Goal: Transaction & Acquisition: Purchase product/service

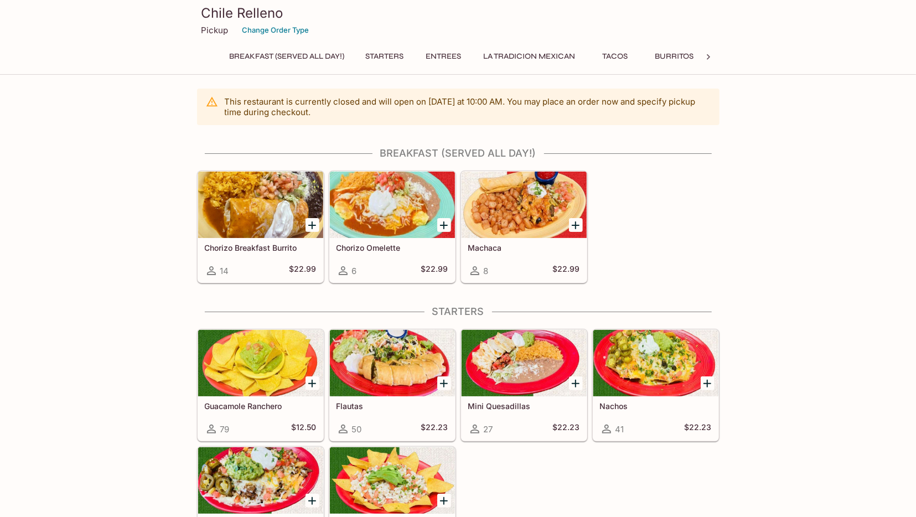
click at [531, 254] on div "Machaca 8 $22.99" at bounding box center [524, 260] width 125 height 44
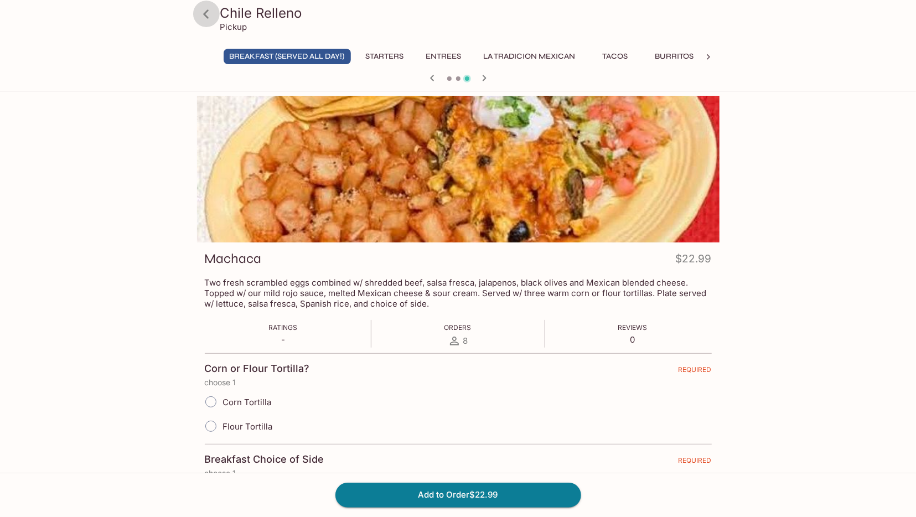
click at [205, 12] on icon at bounding box center [205, 13] width 19 height 19
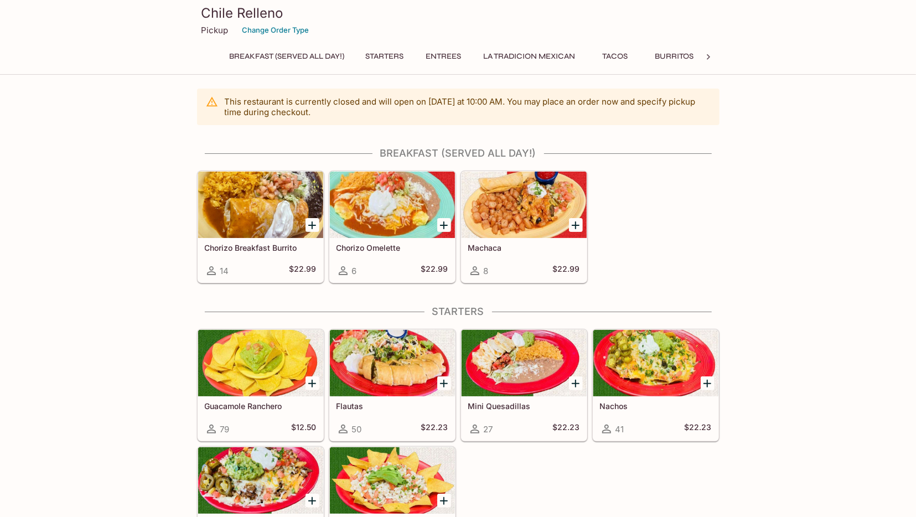
click at [469, 54] on button "Entrees" at bounding box center [444, 56] width 50 height 15
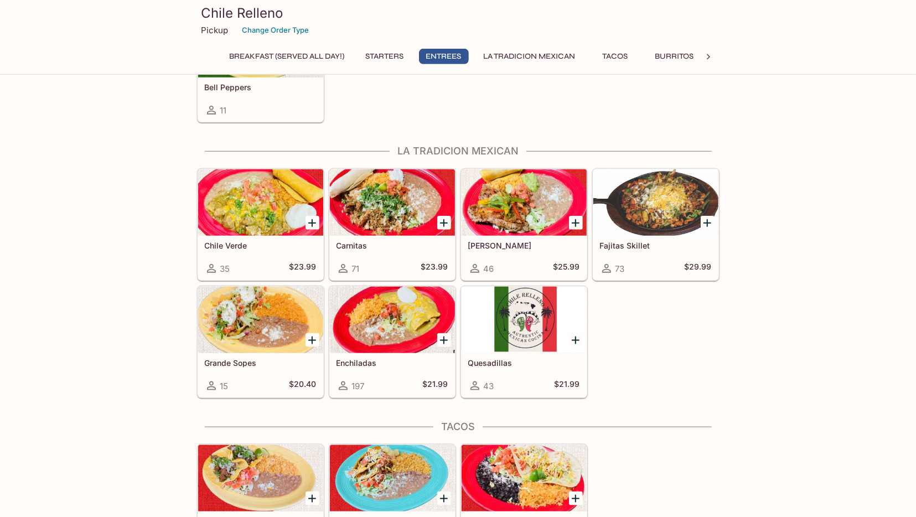
scroll to position [715, 0]
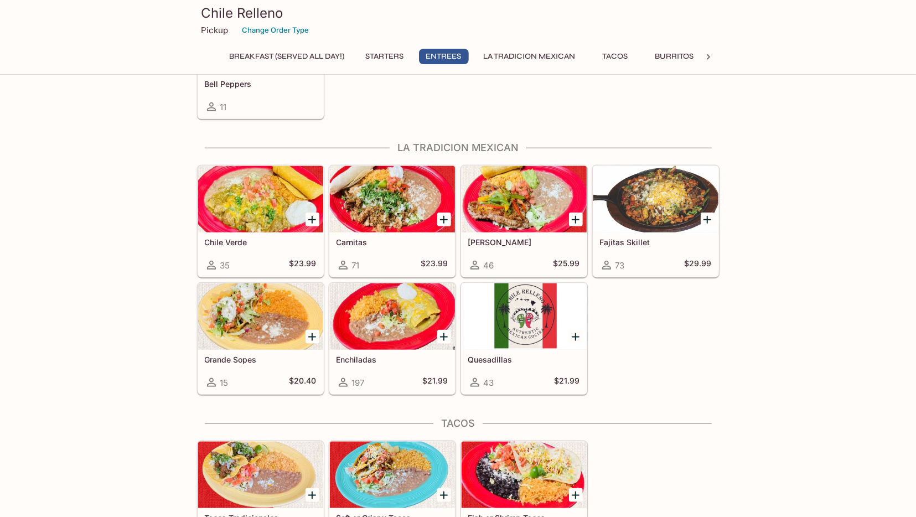
click at [534, 191] on div at bounding box center [524, 199] width 125 height 66
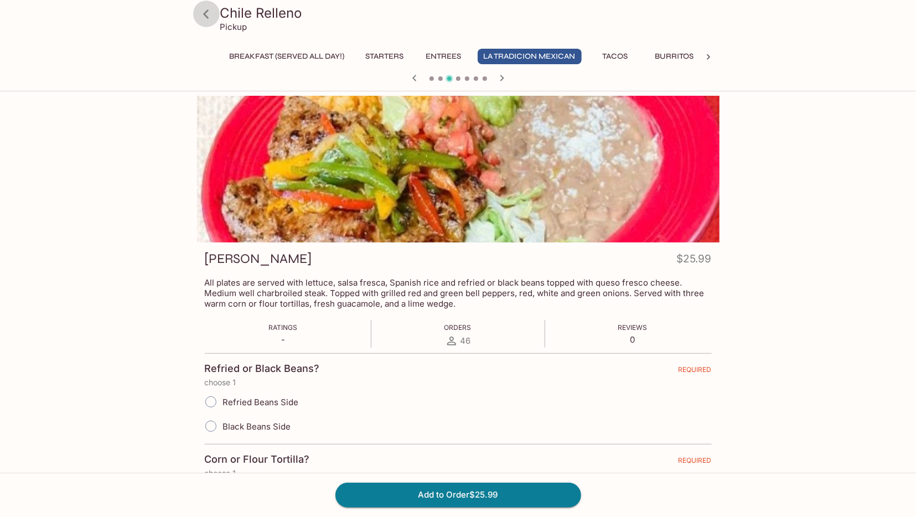
click at [205, 12] on icon at bounding box center [205, 13] width 19 height 19
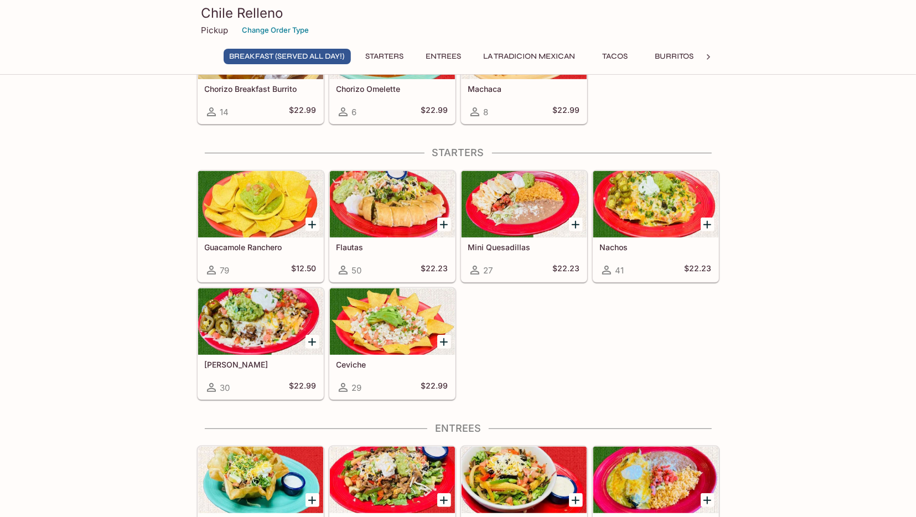
scroll to position [173, 0]
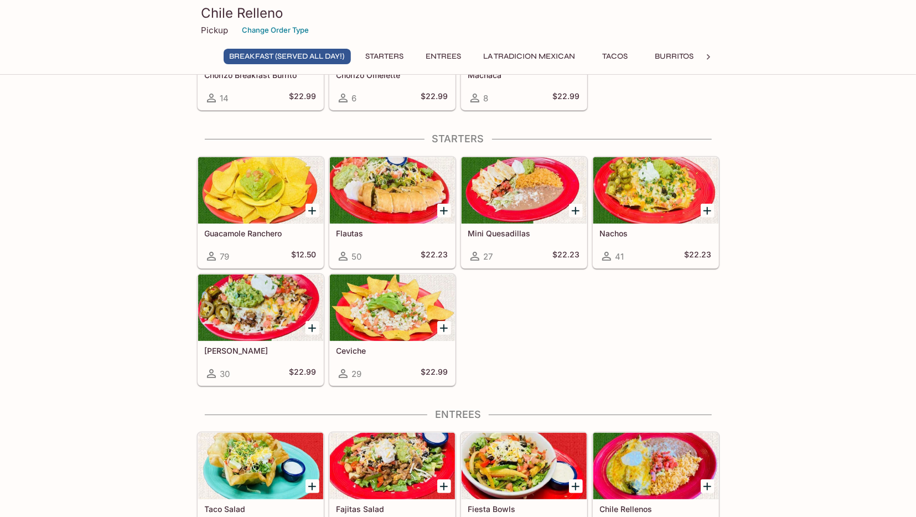
click at [459, 51] on button "Entrees" at bounding box center [444, 56] width 50 height 15
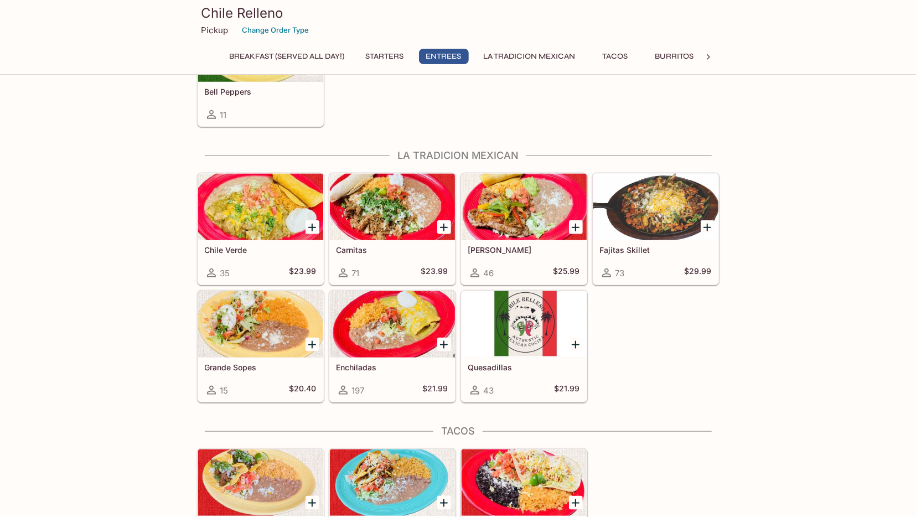
scroll to position [715, 0]
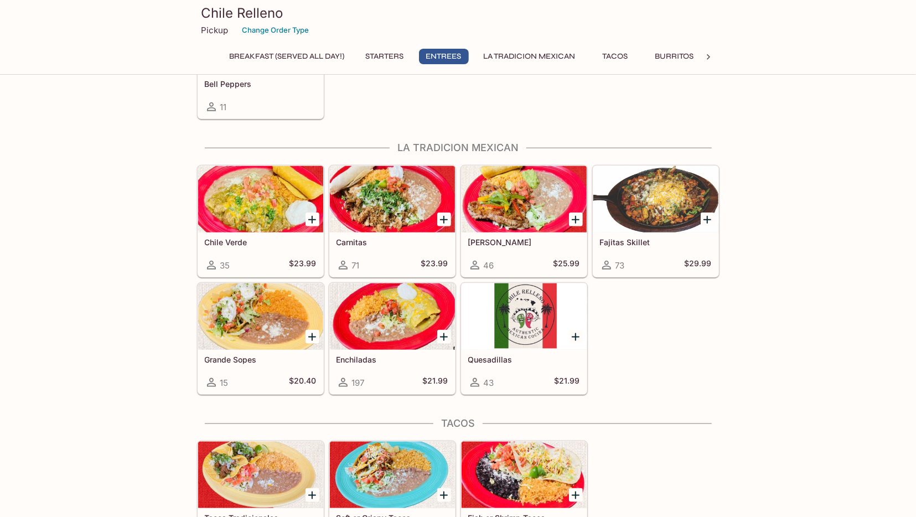
click at [399, 237] on h5 "Carnitas" at bounding box center [393, 241] width 112 height 9
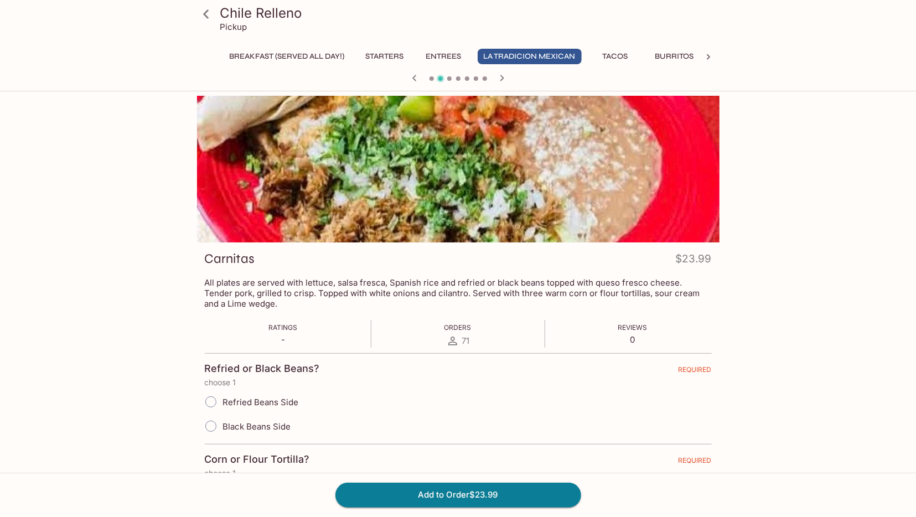
click at [202, 17] on icon at bounding box center [205, 13] width 19 height 19
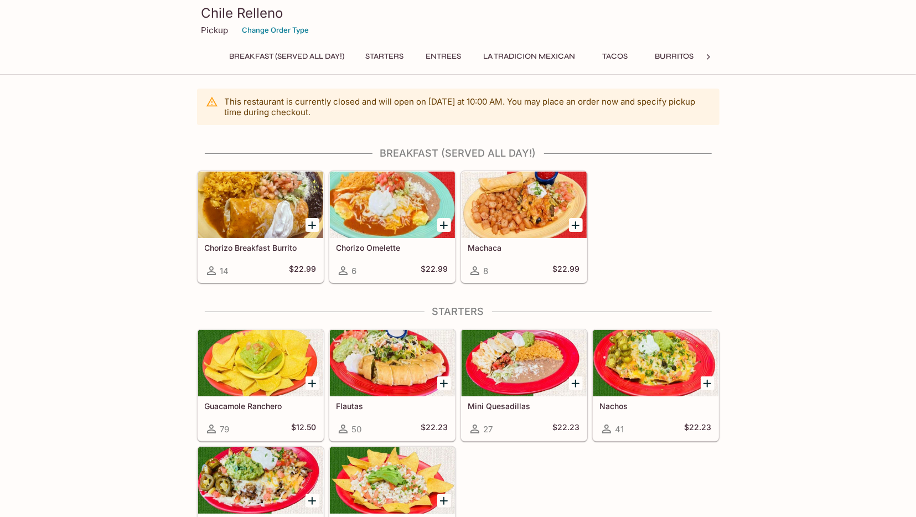
click at [510, 55] on button "La Tradicion Mexican" at bounding box center [530, 56] width 104 height 15
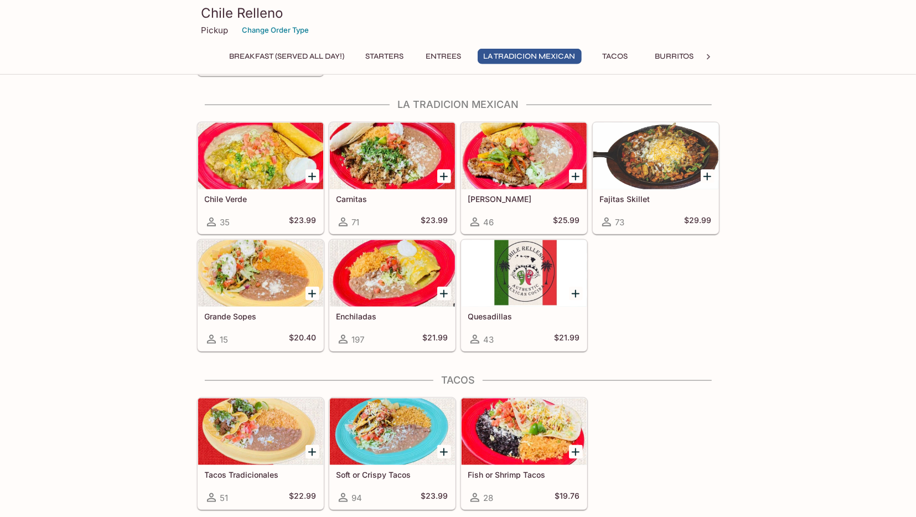
scroll to position [759, 0]
click at [631, 56] on button "Tacos" at bounding box center [616, 56] width 50 height 15
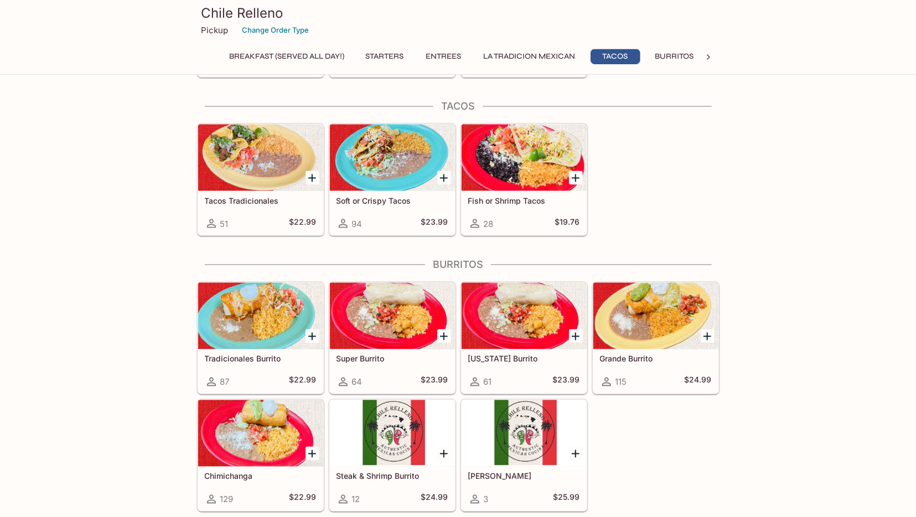
scroll to position [1033, 0]
click at [256, 177] on div at bounding box center [260, 157] width 125 height 66
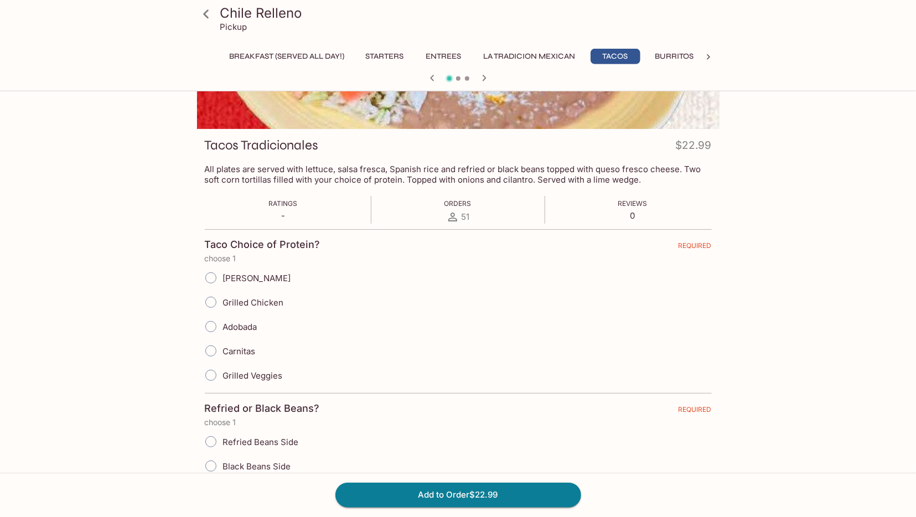
scroll to position [115, 0]
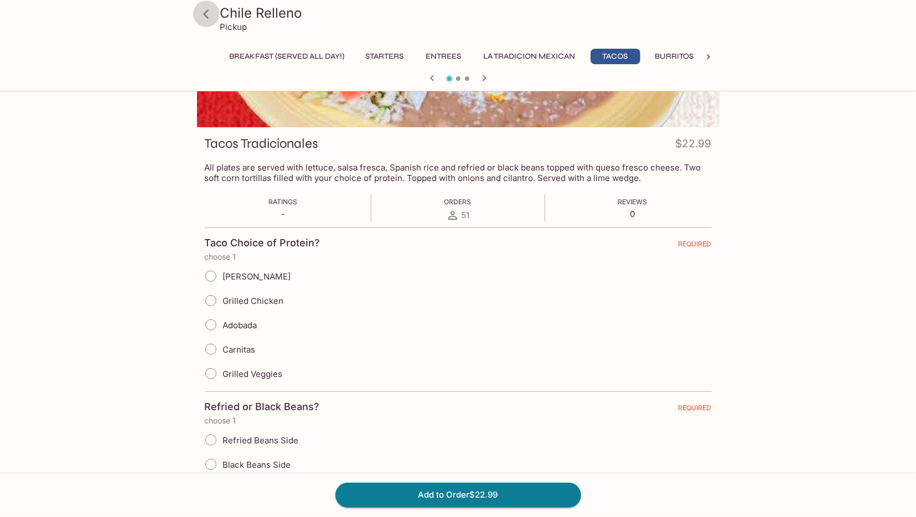
click at [210, 9] on icon at bounding box center [205, 13] width 19 height 19
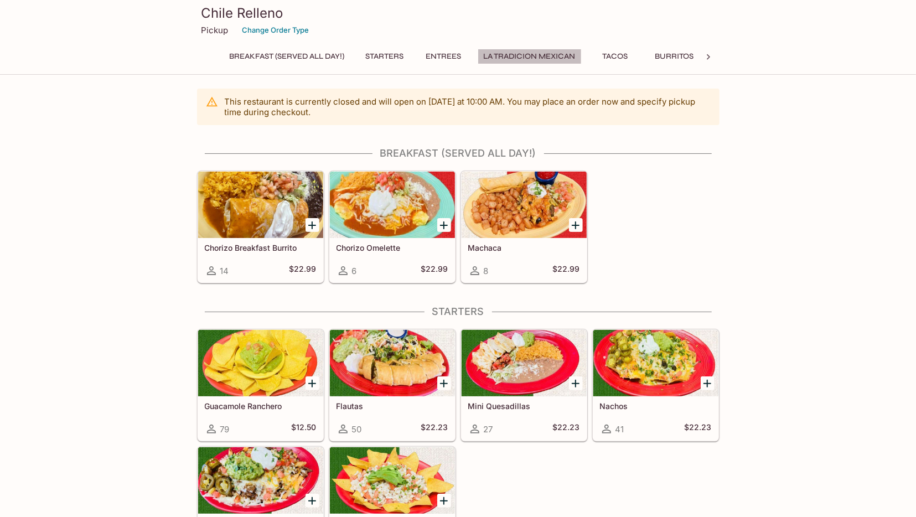
click at [549, 58] on button "La Tradicion Mexican" at bounding box center [530, 56] width 104 height 15
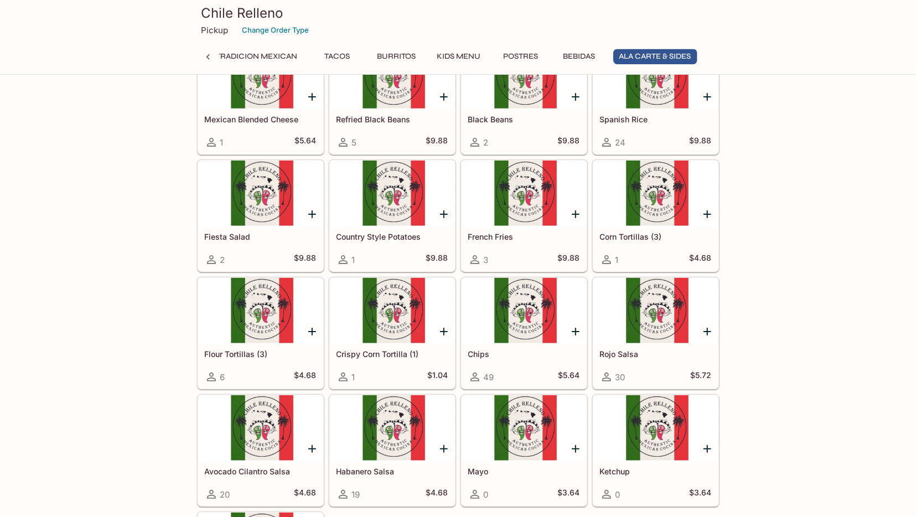
scroll to position [2816, 0]
